Goal: Transaction & Acquisition: Purchase product/service

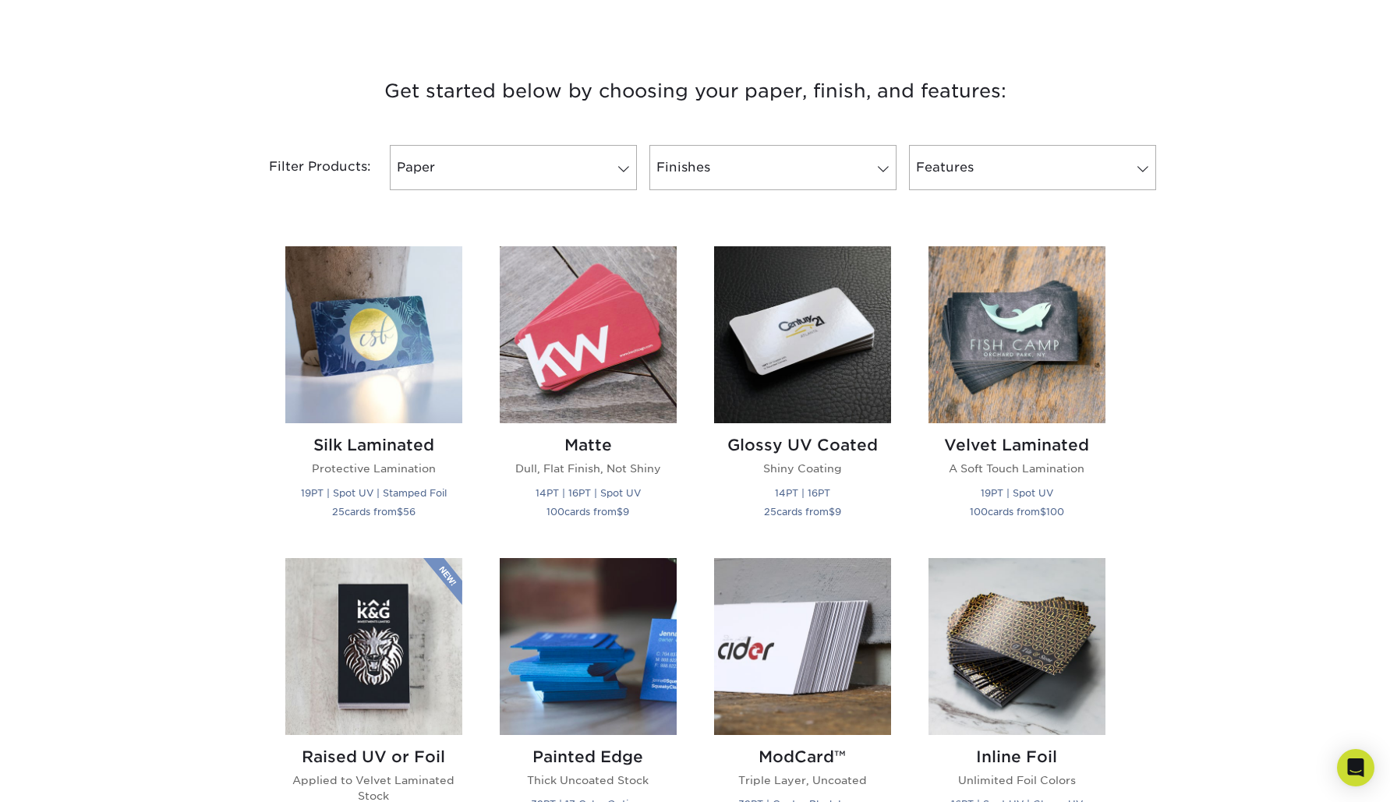
scroll to position [536, 0]
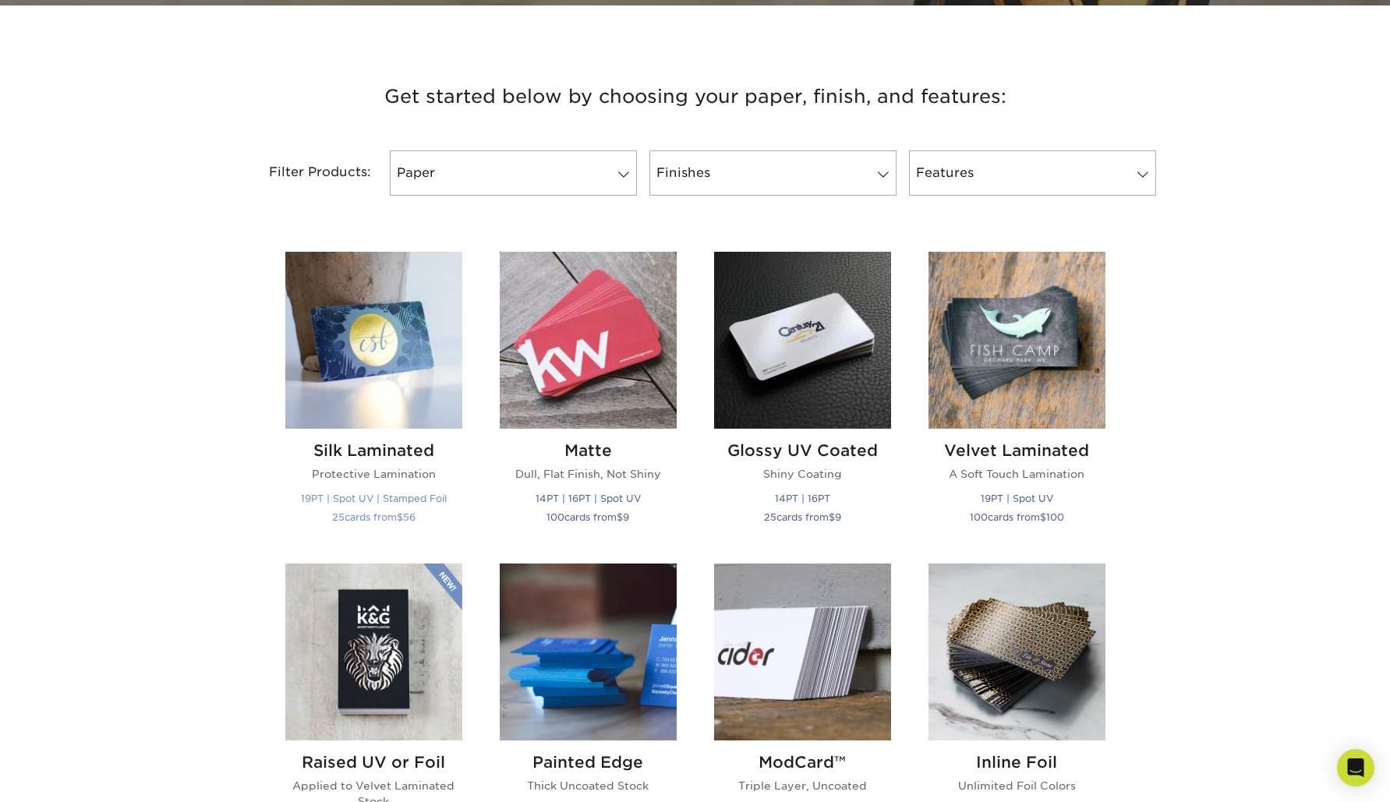
click at [400, 349] on img at bounding box center [373, 340] width 177 height 177
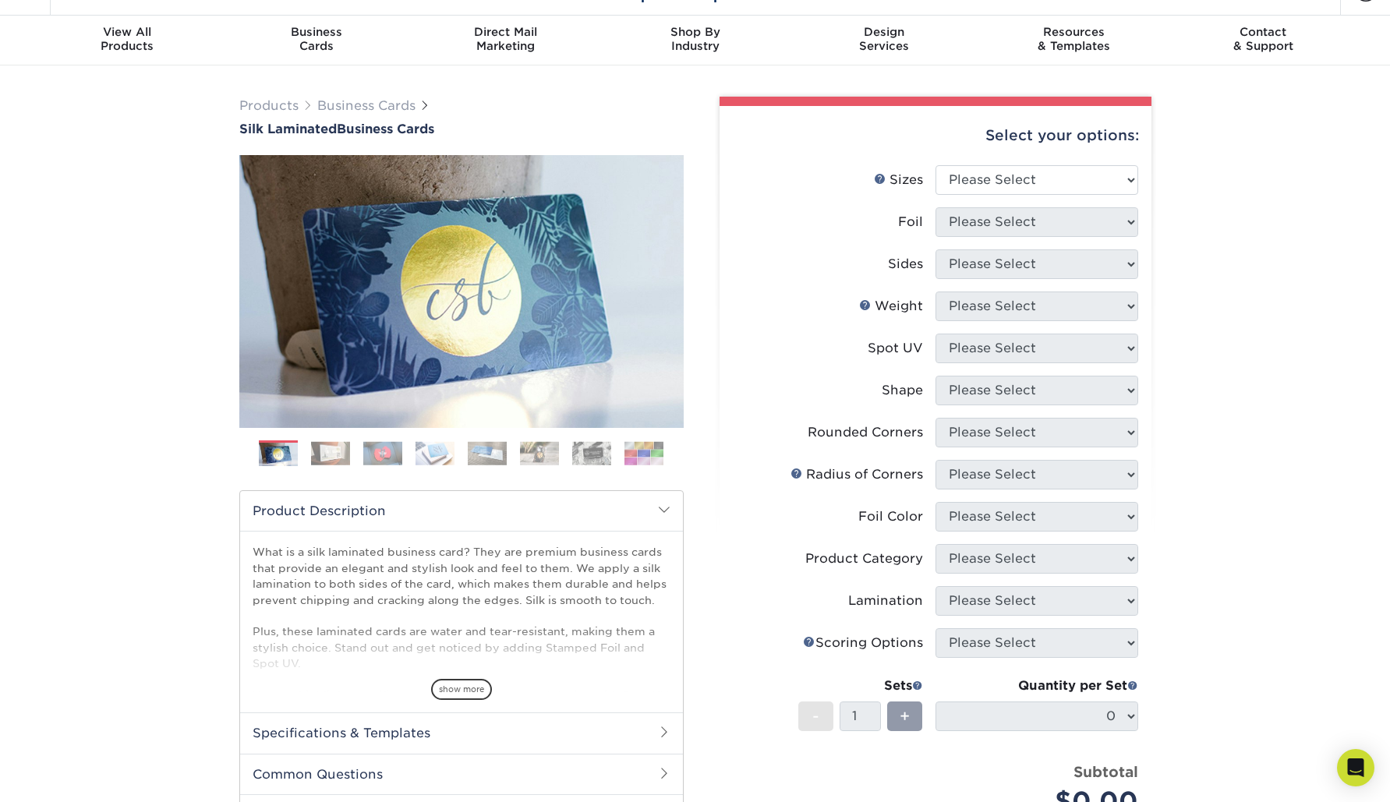
scroll to position [44, 0]
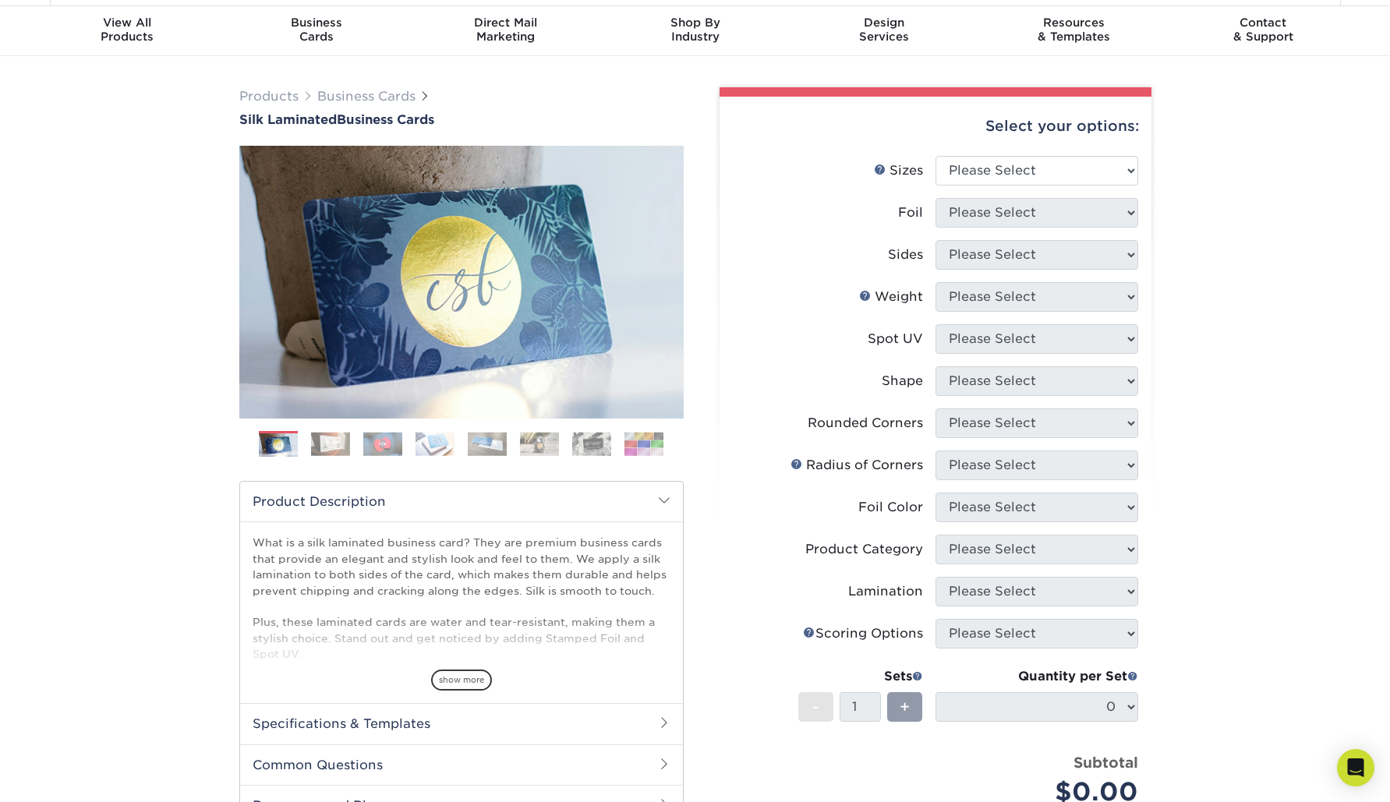
click at [332, 445] on img at bounding box center [330, 444] width 39 height 24
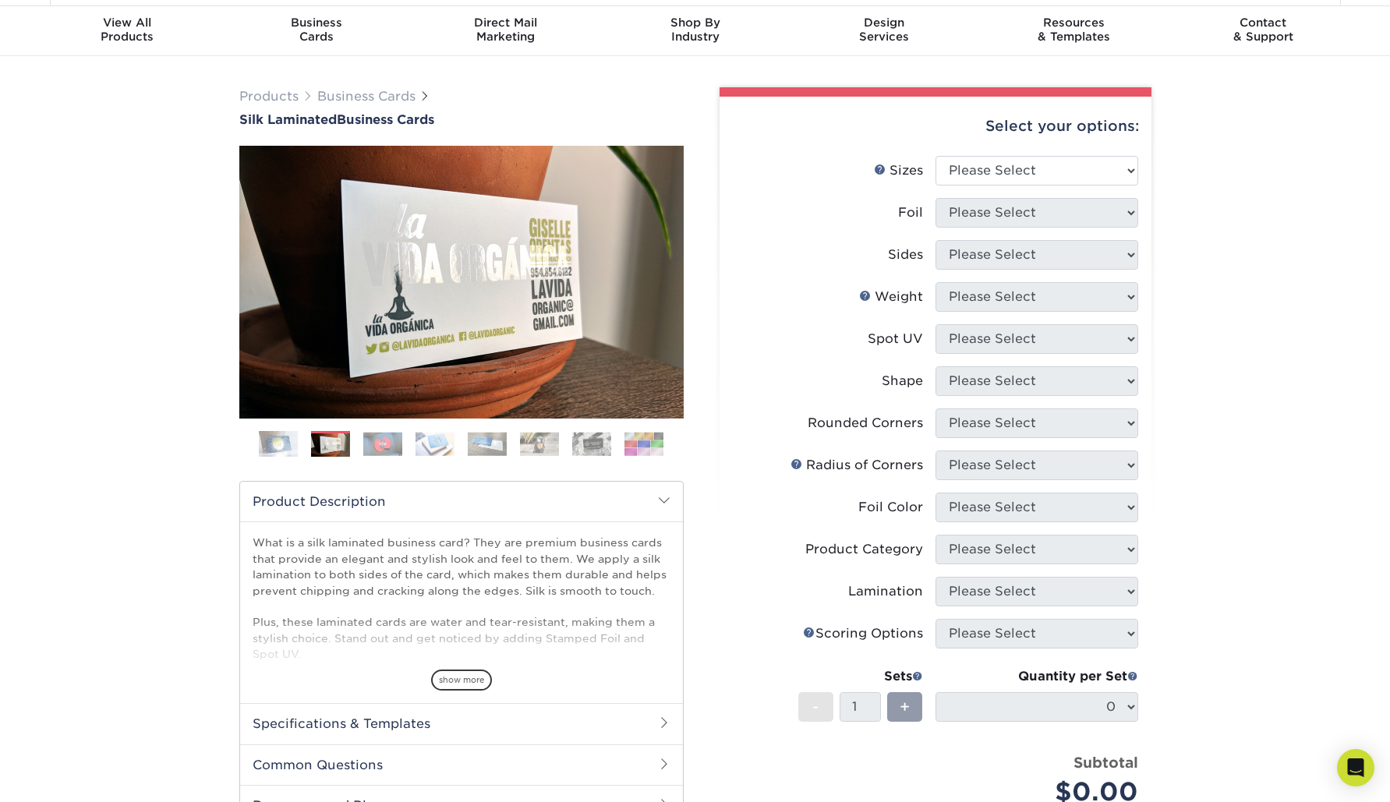
click at [374, 446] on img at bounding box center [382, 444] width 39 height 24
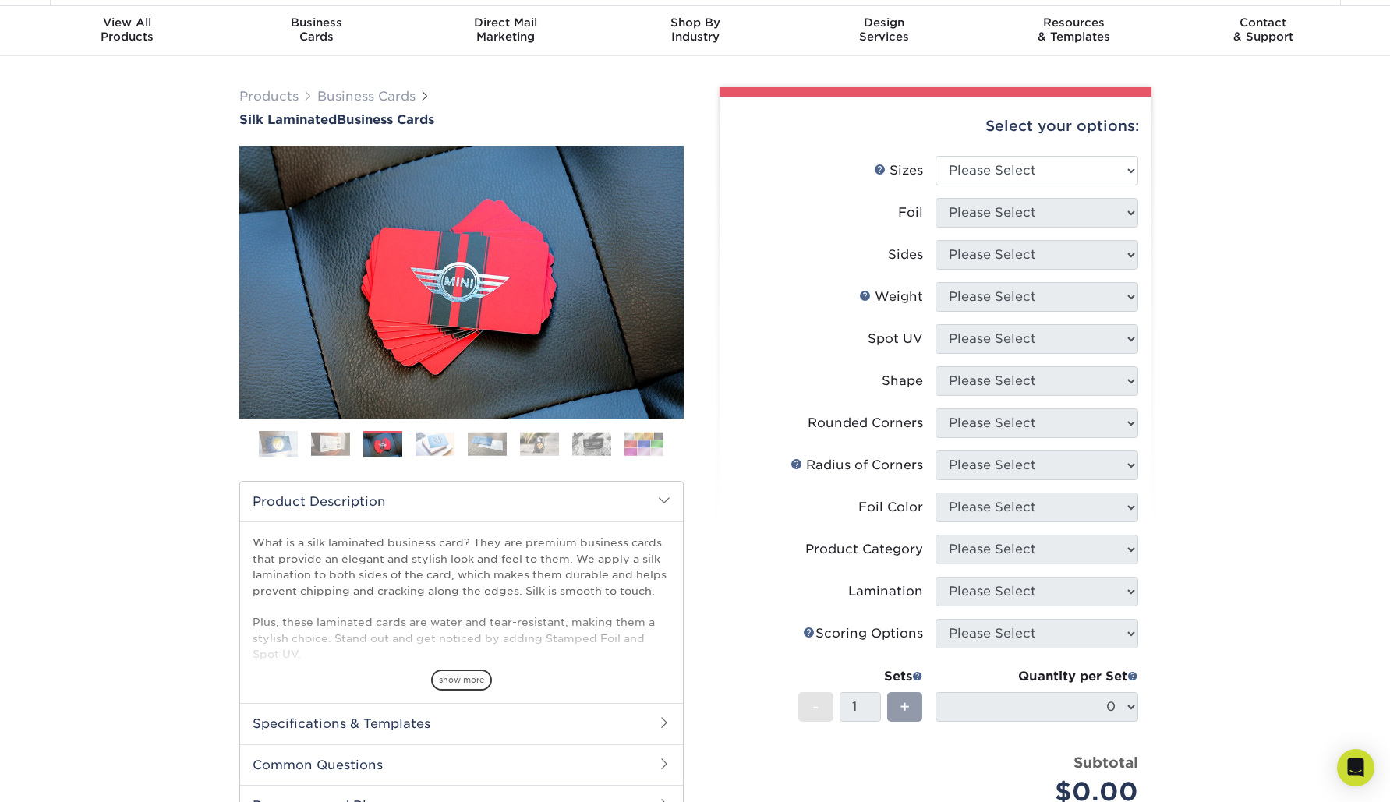
click at [439, 444] on img at bounding box center [435, 444] width 39 height 24
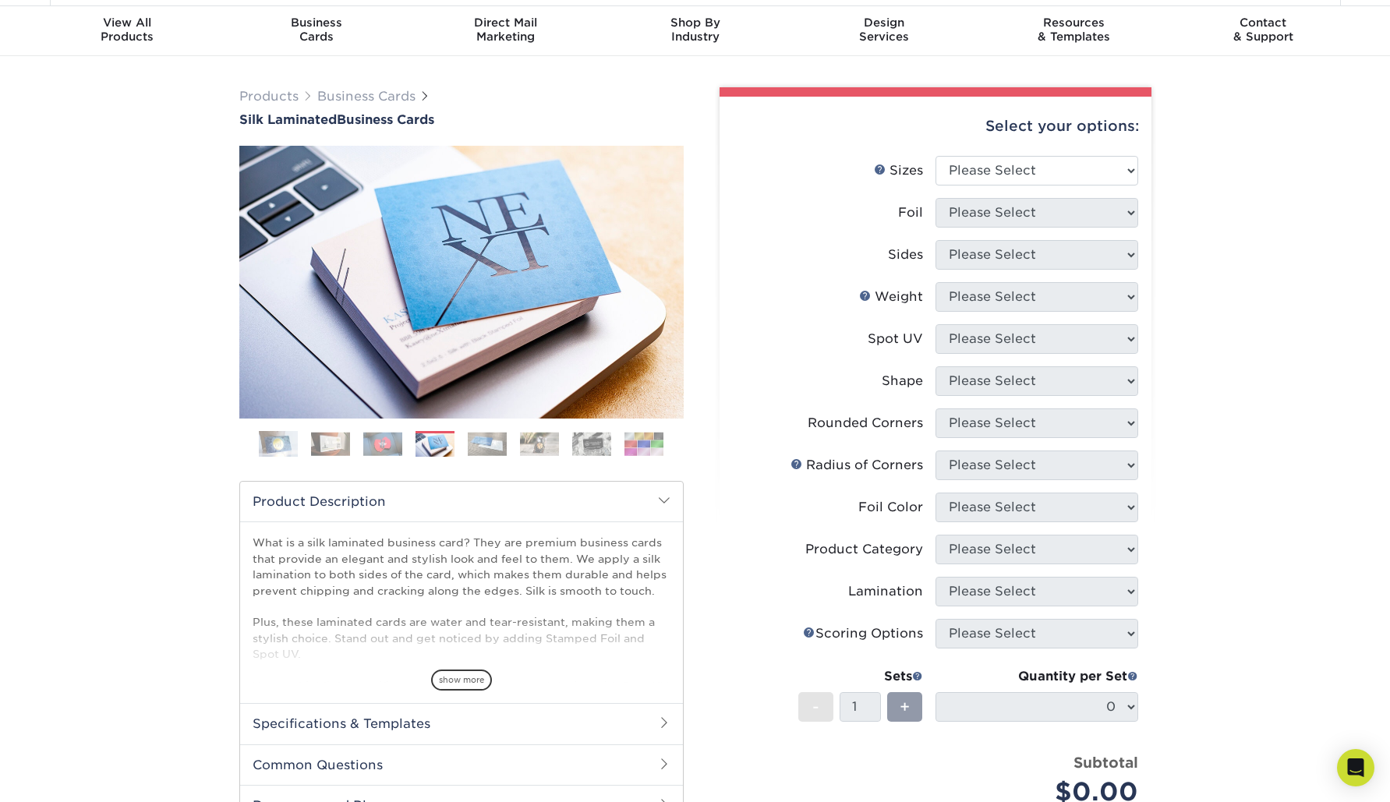
click at [486, 446] on img at bounding box center [487, 444] width 39 height 24
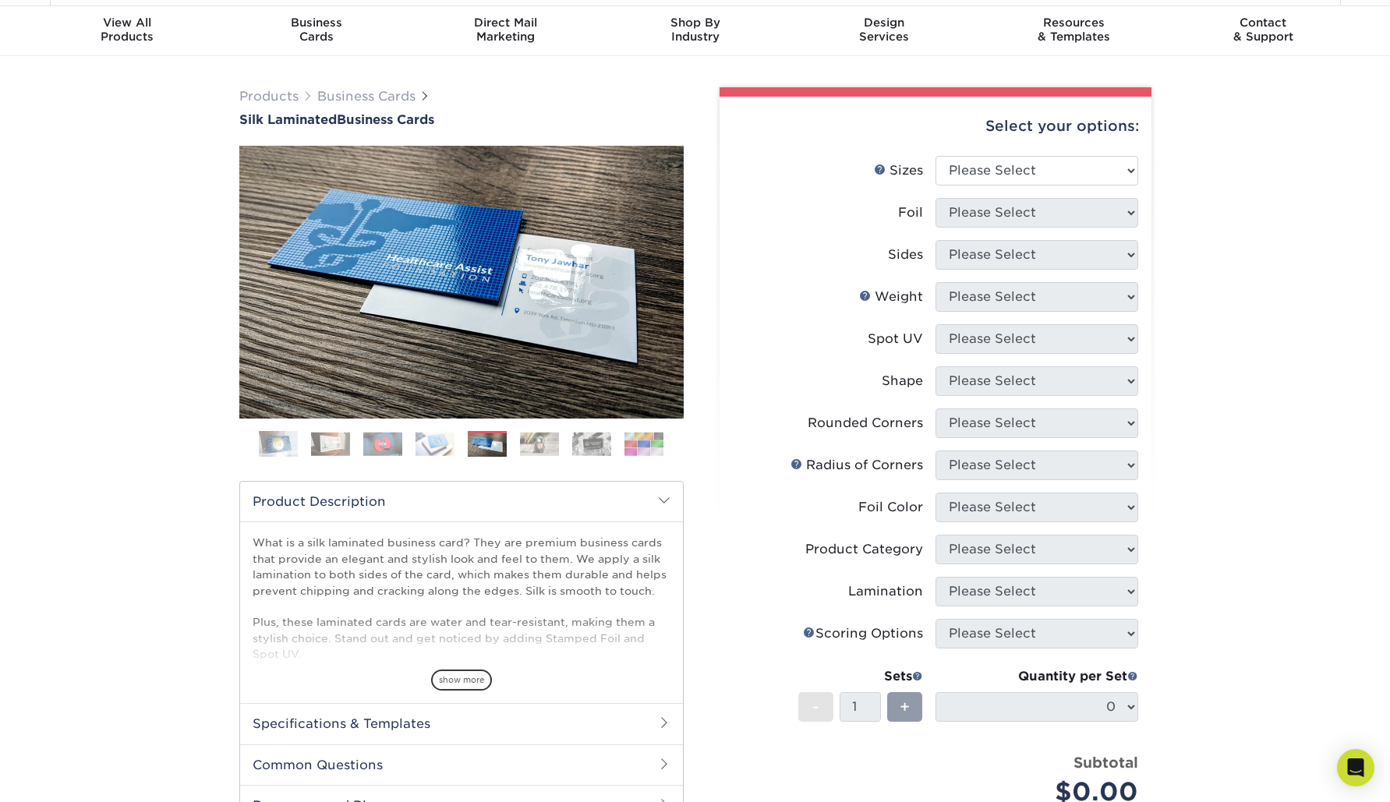
click at [536, 447] on img at bounding box center [539, 444] width 39 height 24
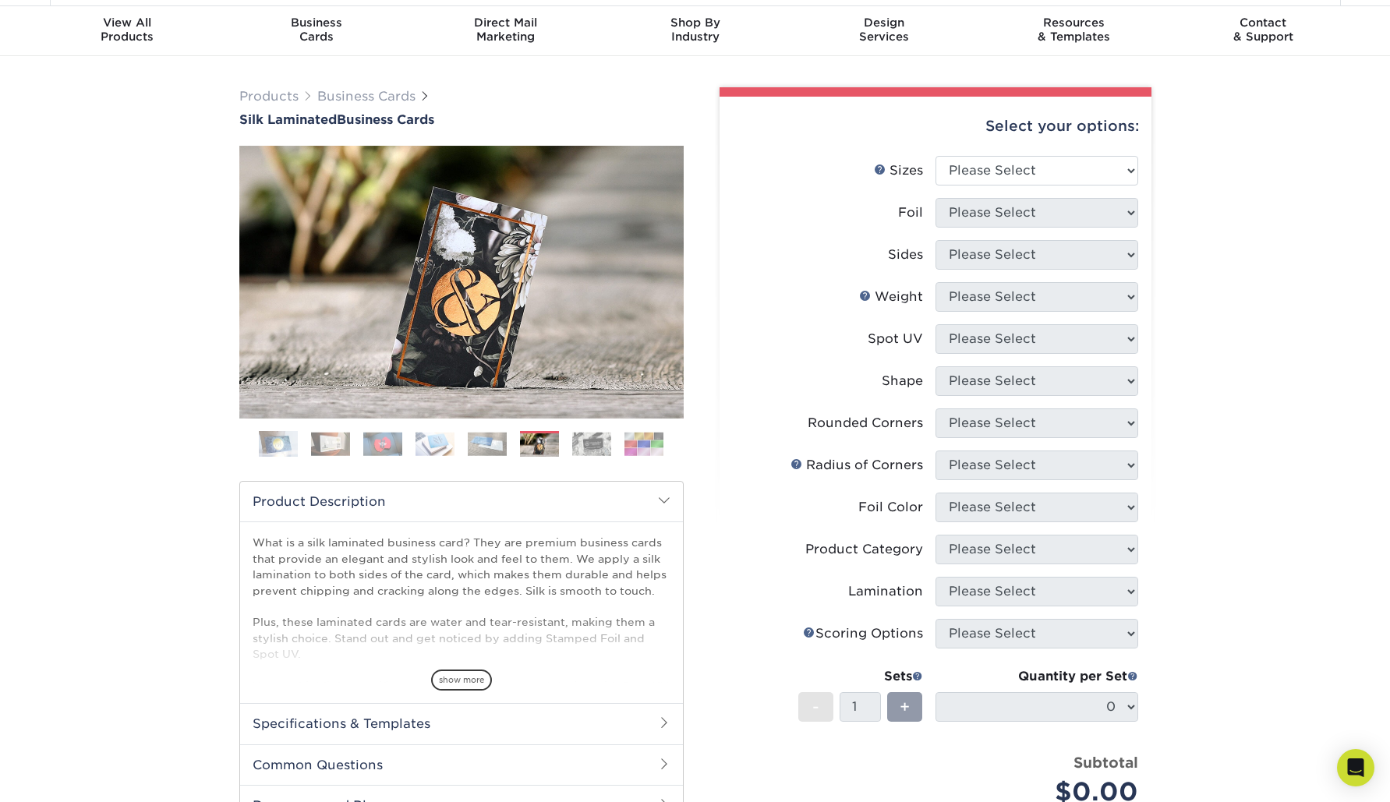
click at [600, 444] on img at bounding box center [591, 444] width 39 height 24
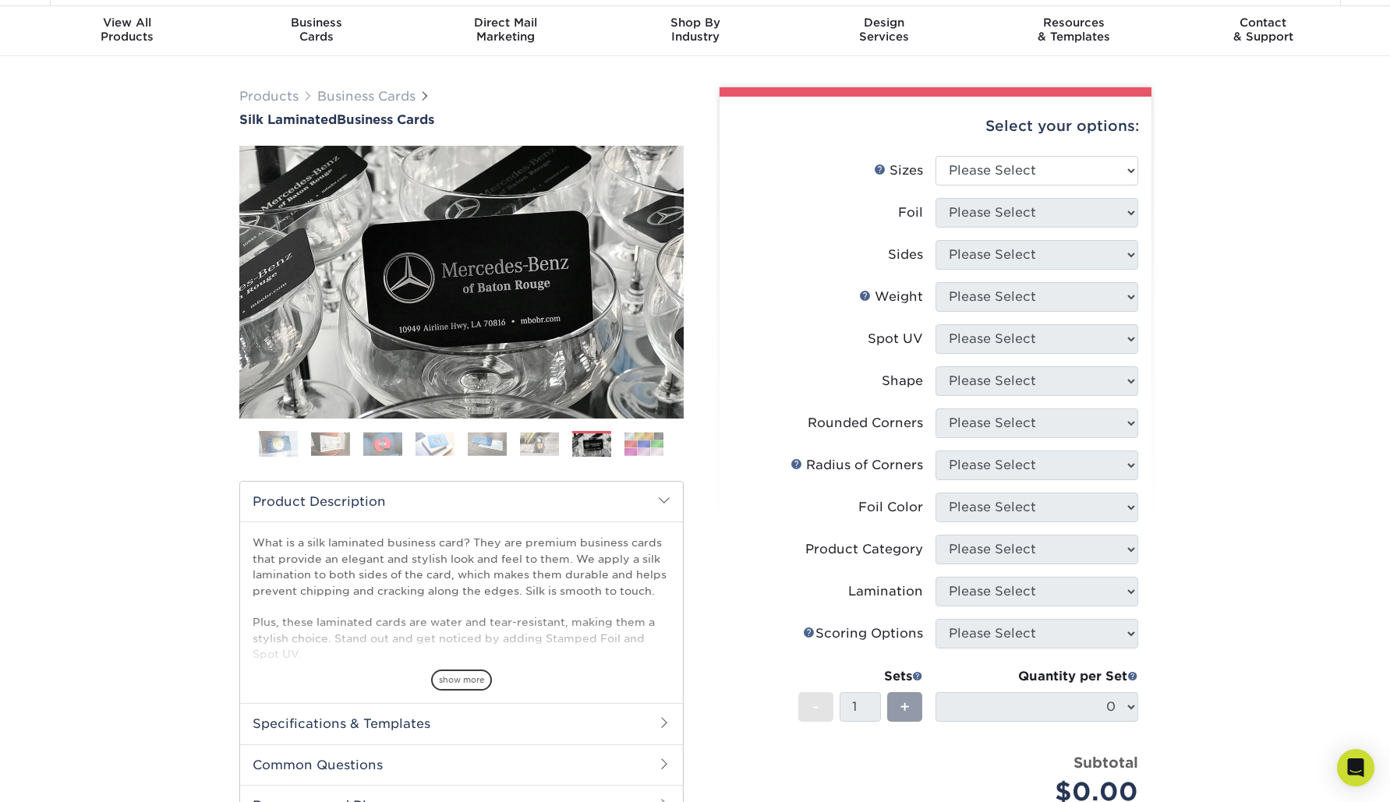
click at [640, 444] on img at bounding box center [644, 444] width 39 height 24
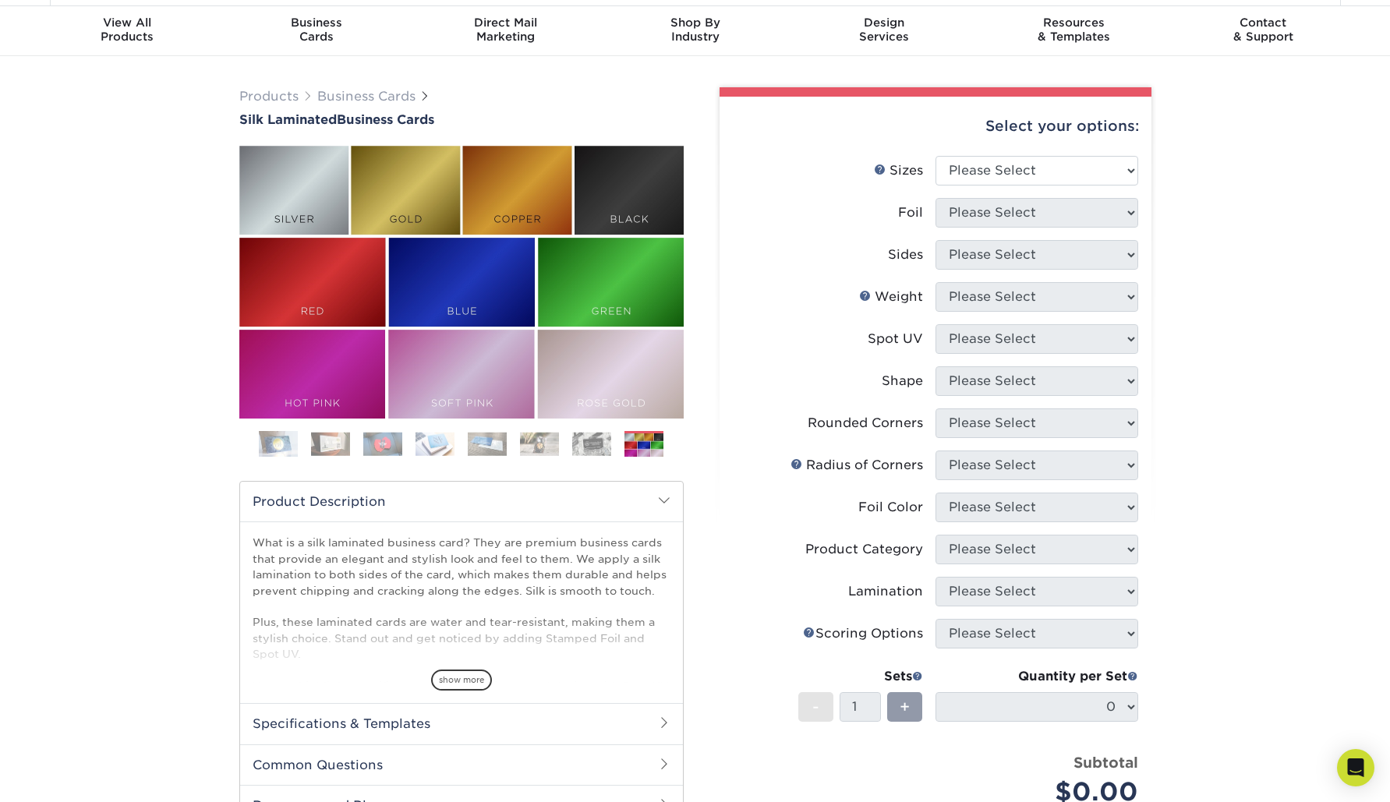
click at [441, 441] on img at bounding box center [435, 444] width 39 height 24
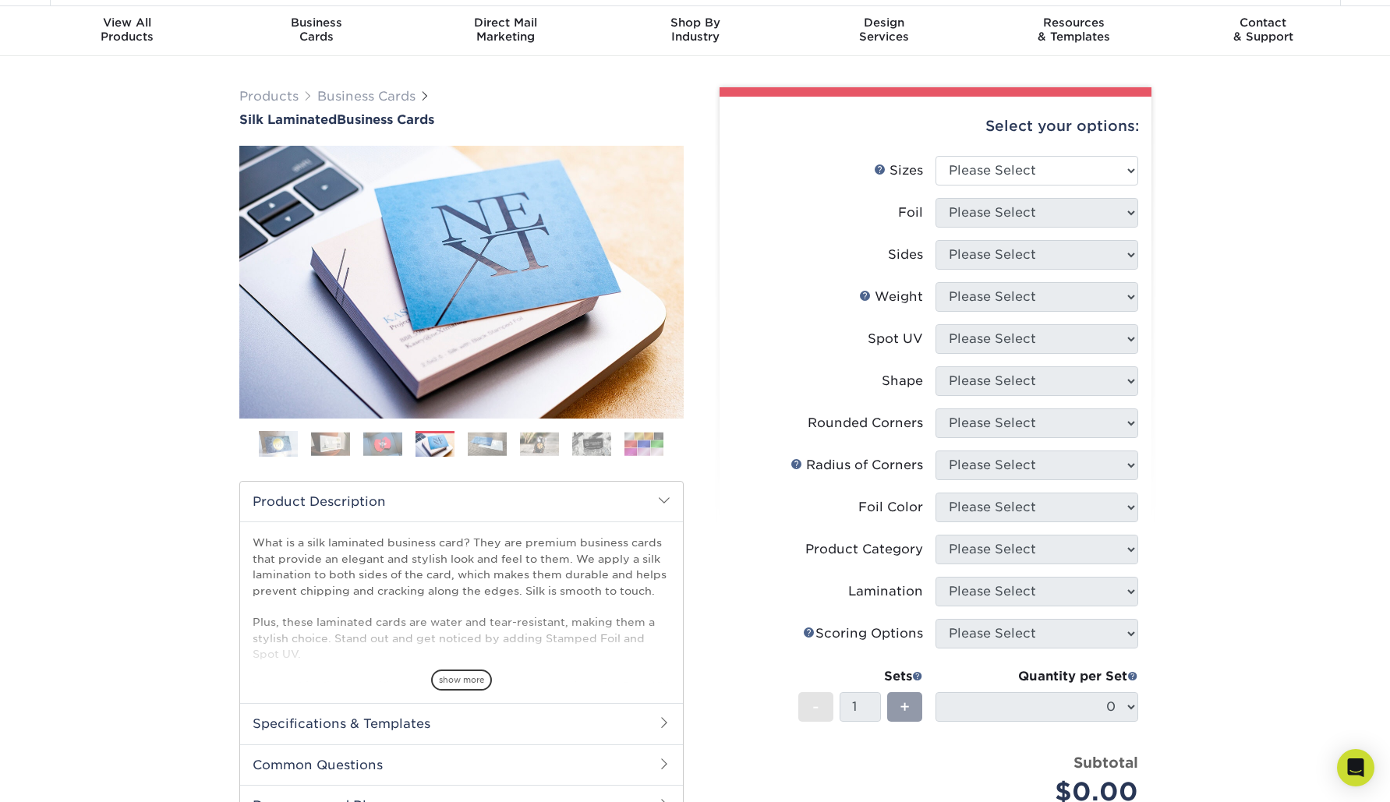
click at [649, 448] on img at bounding box center [644, 444] width 39 height 24
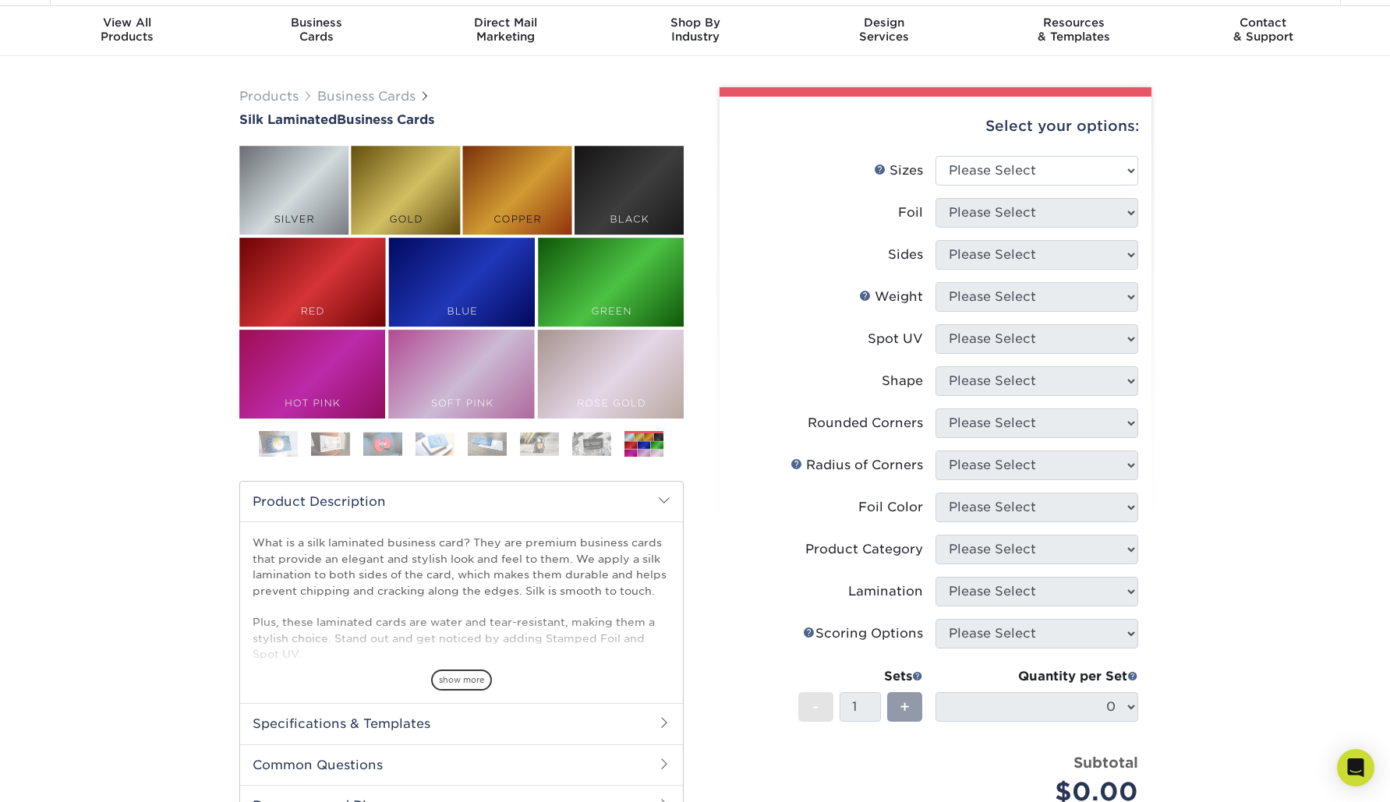
click at [430, 444] on img at bounding box center [435, 444] width 39 height 24
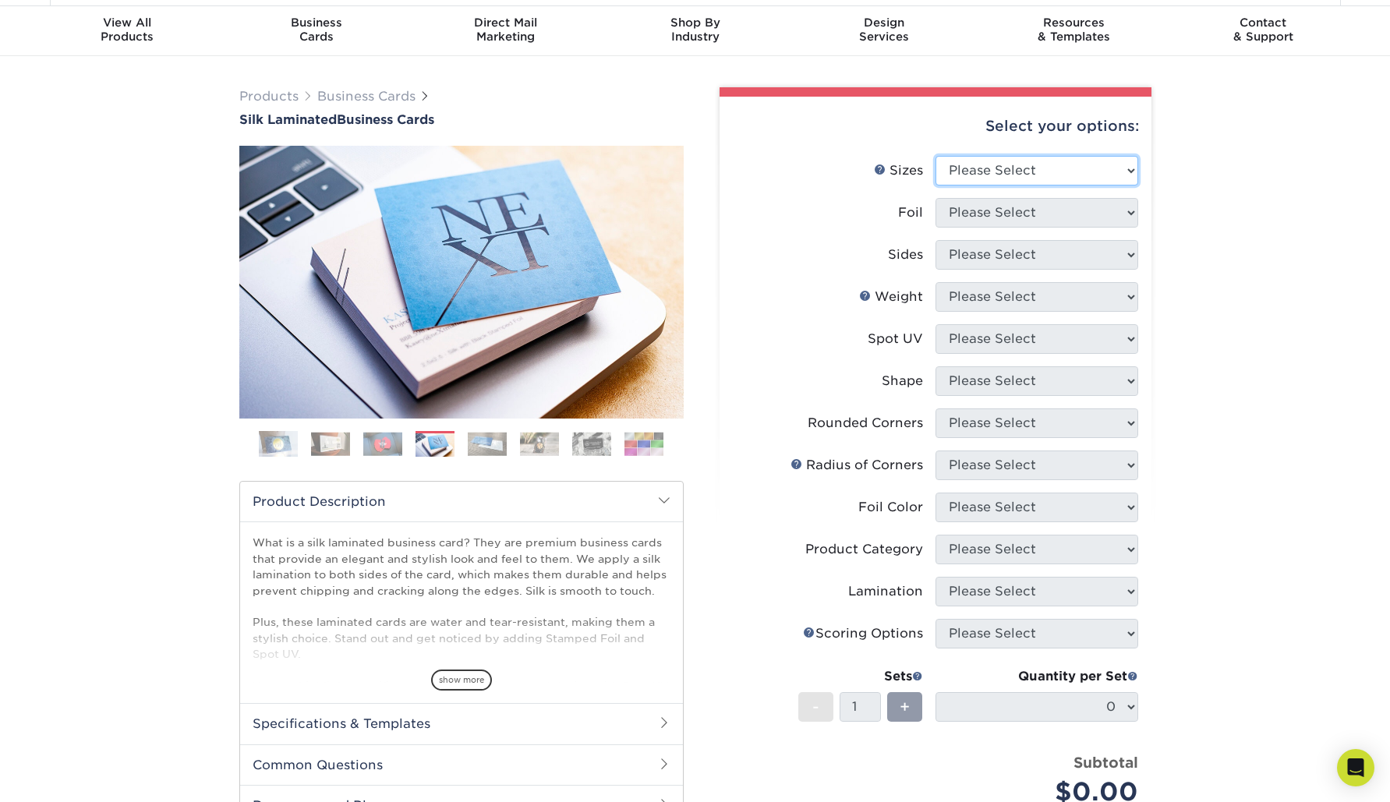
click at [1134, 172] on select "Please Select 1.5" x 3.5" - Mini 1.75" x 3.5" - Mini 2" x 2" - Square 2" x 3" -…" at bounding box center [1037, 171] width 203 height 30
select select "2.00x2.00"
click at [936, 156] on select "Please Select 1.5" x 3.5" - Mini 1.75" x 3.5" - Mini 2" x 2" - Square 2" x 3" -…" at bounding box center [1037, 171] width 203 height 30
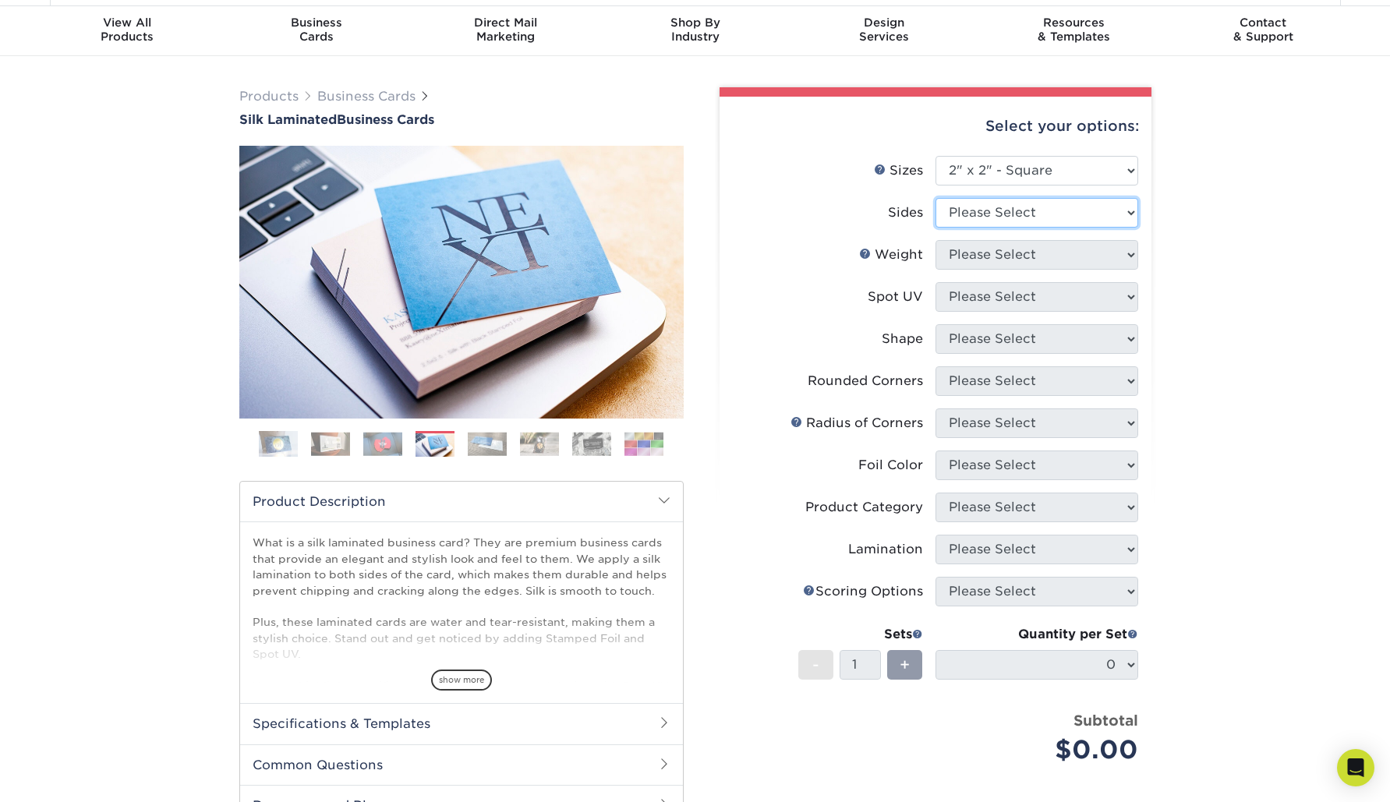
click at [1135, 214] on select "Please Select Print Both Sides Print Front Only" at bounding box center [1037, 213] width 203 height 30
select select "13abbda7-1d64-4f25-8bb2-c179b224825d"
click at [936, 198] on select "Please Select Print Both Sides Print Front Only" at bounding box center [1037, 213] width 203 height 30
click at [1135, 256] on select "Please Select 16PT" at bounding box center [1037, 255] width 203 height 30
select select "16PT"
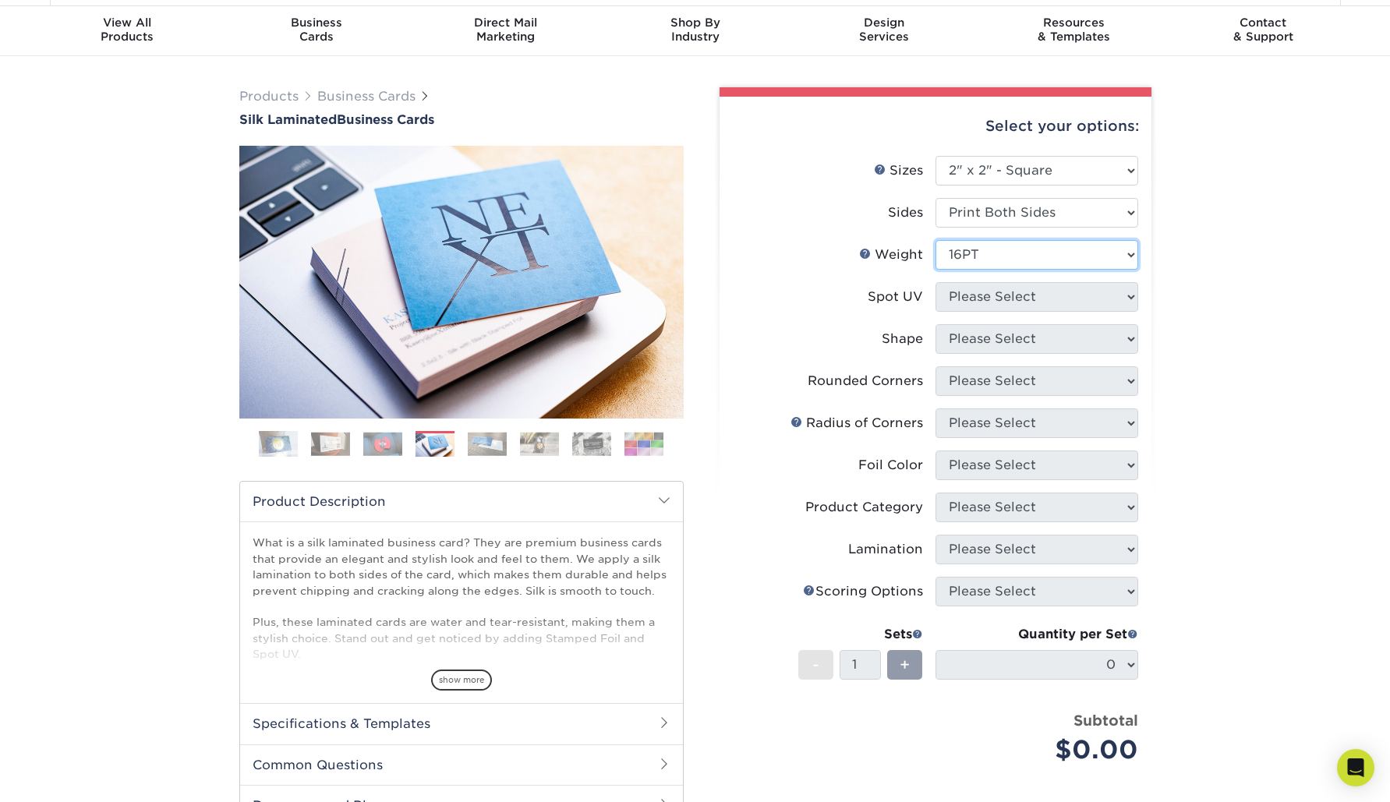
click at [936, 240] on select "Please Select 16PT" at bounding box center [1037, 255] width 203 height 30
click at [1132, 297] on select "Please Select No Spot UV Front and Back (Both Sides) Front Only Back Only" at bounding box center [1037, 297] width 203 height 30
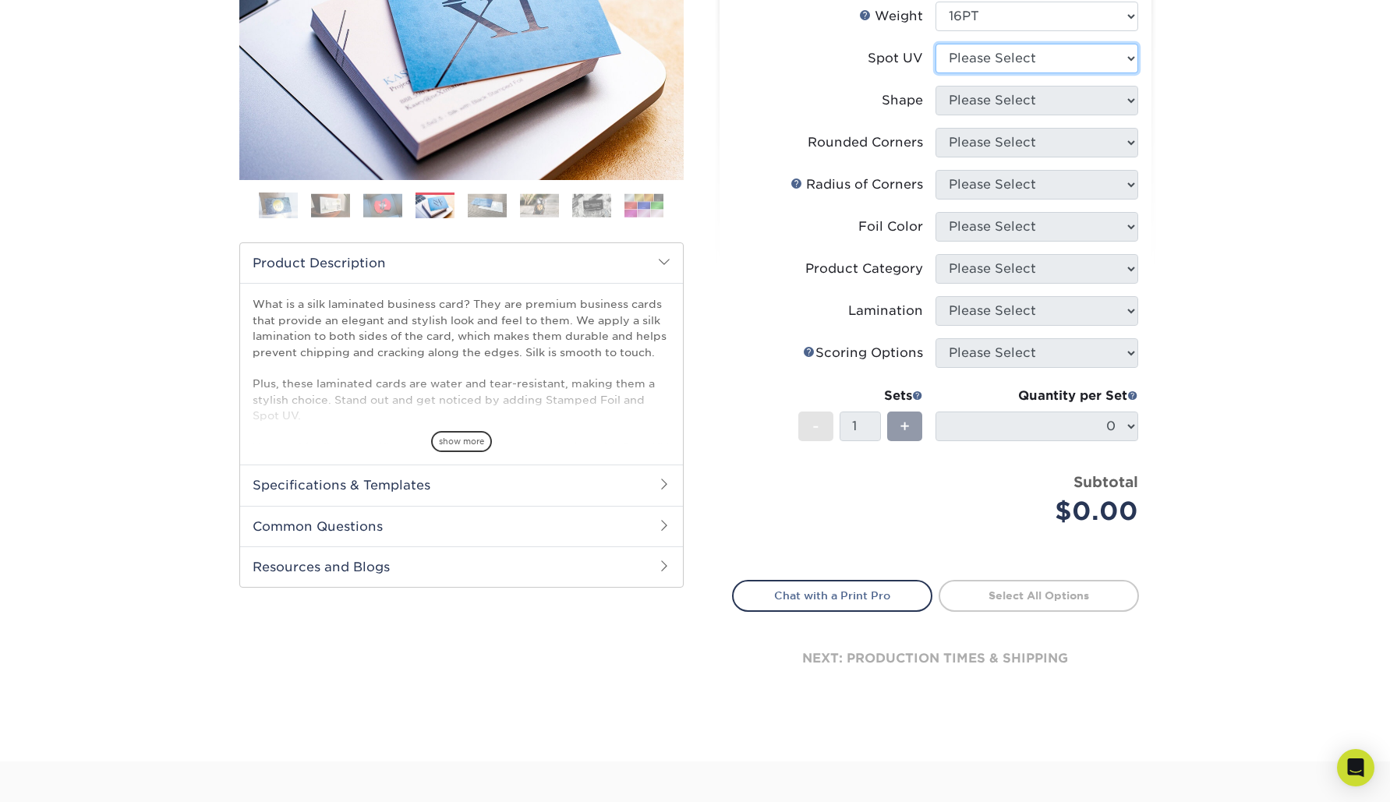
scroll to position [284, 0]
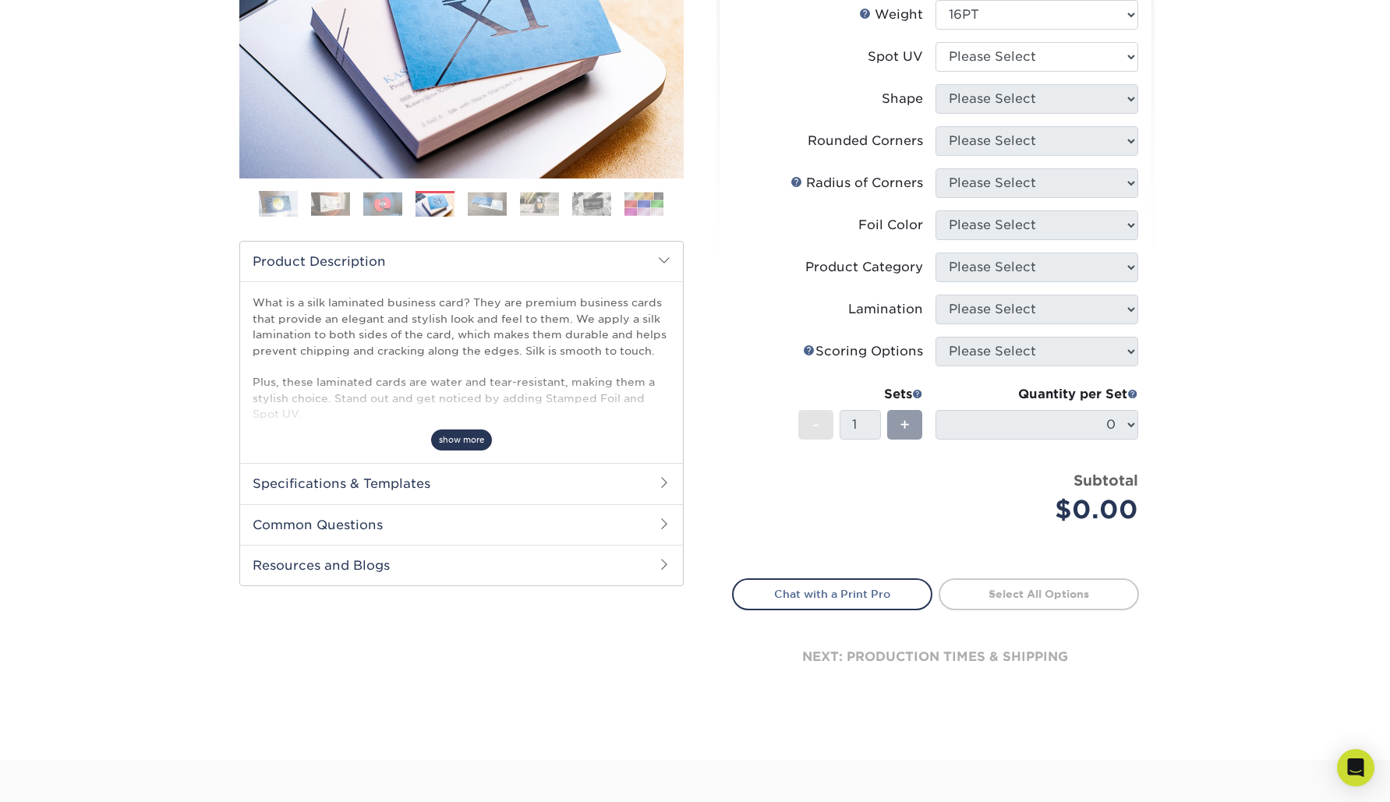
click at [455, 441] on span "show more" at bounding box center [461, 440] width 61 height 21
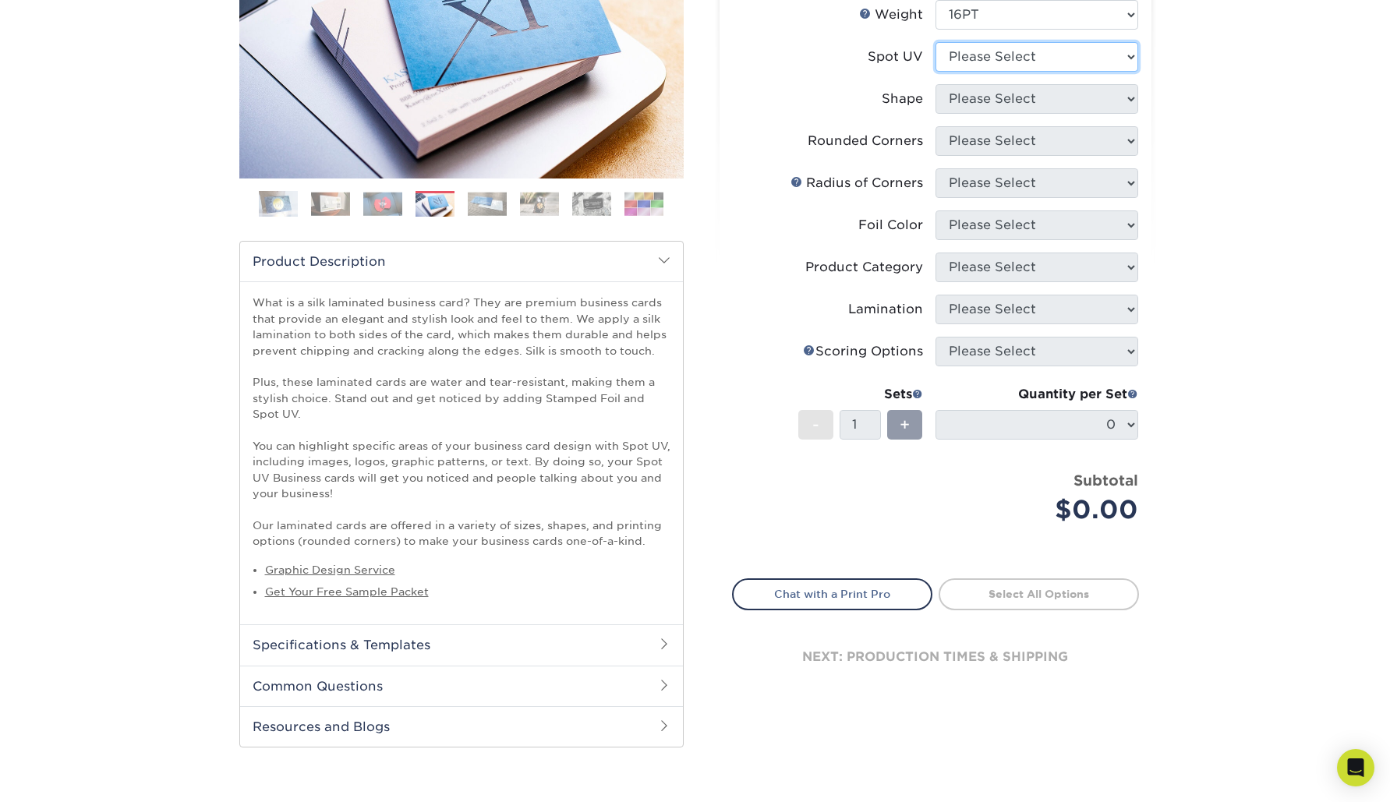
click at [1133, 55] on select "Please Select No Spot UV Front and Back (Both Sides) Front Only Back Only" at bounding box center [1037, 57] width 203 height 30
click at [936, 42] on select "Please Select No Spot UV Front and Back (Both Sides) Front Only Back Only" at bounding box center [1037, 57] width 203 height 30
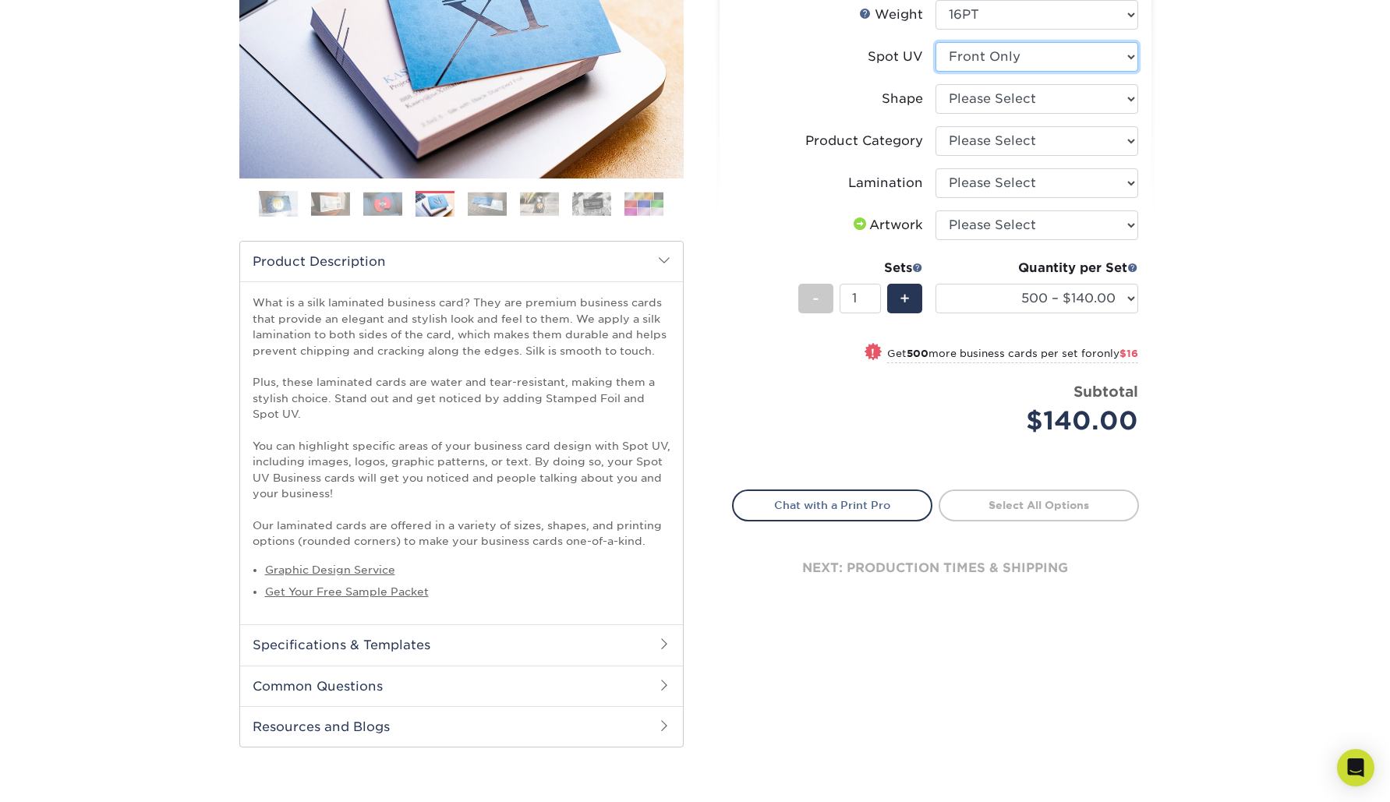
click at [1133, 59] on select "Please Select No Spot UV Front and Back (Both Sides) Front Only Back Only" at bounding box center [1037, 57] width 203 height 30
select select "3"
click at [936, 42] on select "Please Select No Spot UV Front and Back (Both Sides) Front Only Back Only" at bounding box center [1037, 57] width 203 height 30
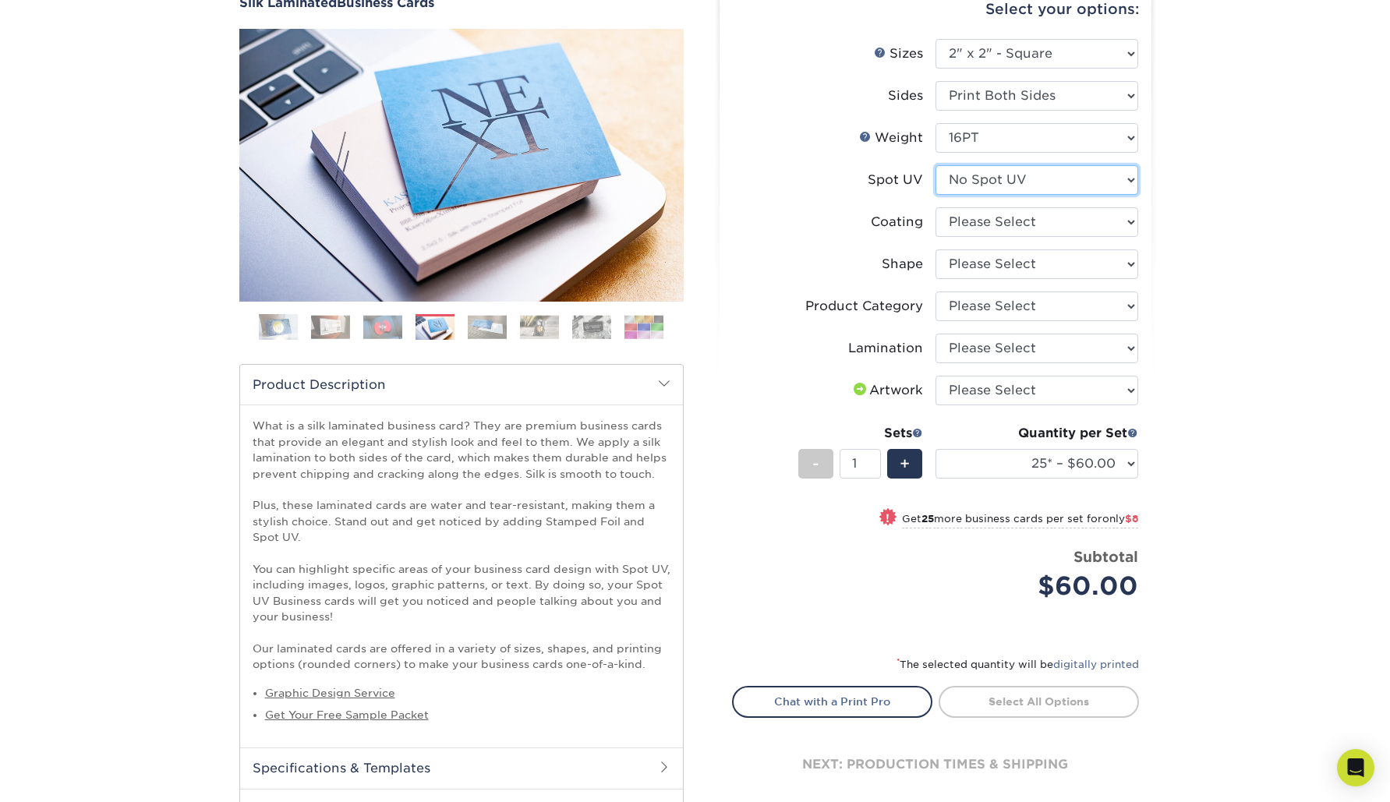
scroll to position [137, 0]
